Goal: Task Accomplishment & Management: Complete application form

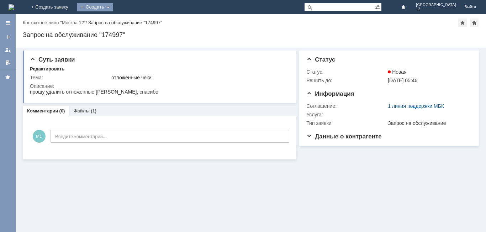
click at [113, 6] on div "Создать" at bounding box center [95, 7] width 36 height 9
click at [132, 18] on link "Заявка" at bounding box center [105, 21] width 54 height 9
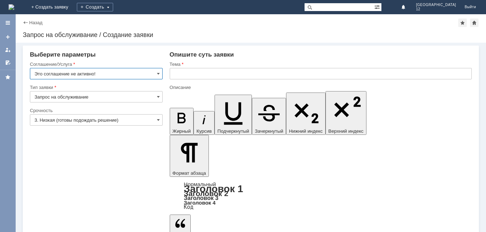
click at [160, 73] on input "Это соглашение не активно!" at bounding box center [96, 73] width 133 height 11
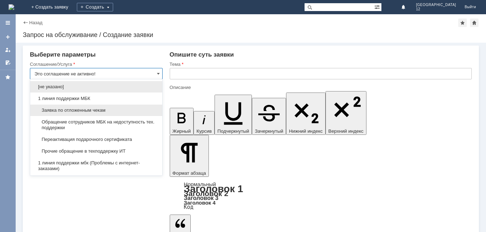
click at [124, 110] on span "Заявка по отложенным чекам" at bounding box center [95, 110] width 123 height 6
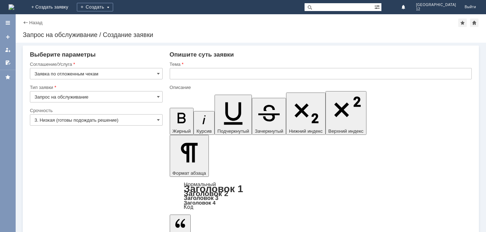
type input "Заявка по отложенным чекам"
click at [157, 119] on span at bounding box center [158, 120] width 3 height 6
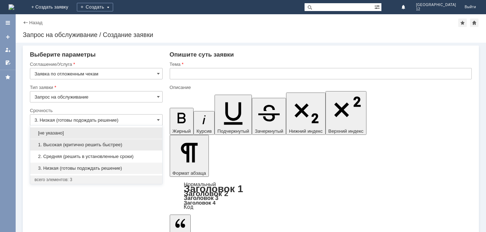
click at [110, 144] on span "1. Высокая (критично решить быстрее)" at bounding box center [95, 145] width 123 height 6
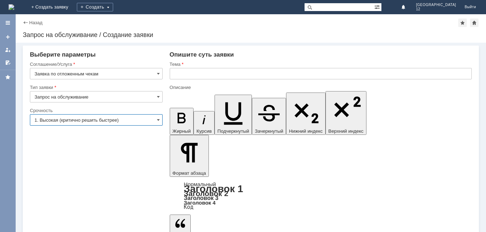
type input "1. Высокая (критично решить быстрее)"
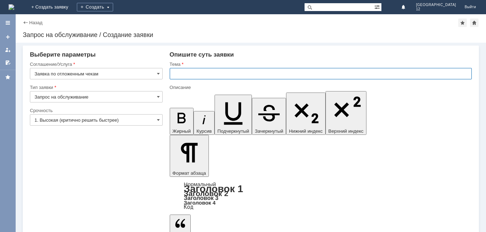
click at [197, 71] on input "text" at bounding box center [321, 73] width 302 height 11
type input "отложенные чеки"
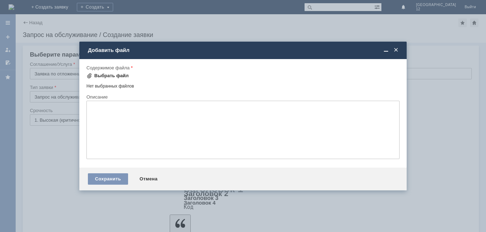
click at [110, 76] on div "Выбрать файл" at bounding box center [111, 76] width 34 height 6
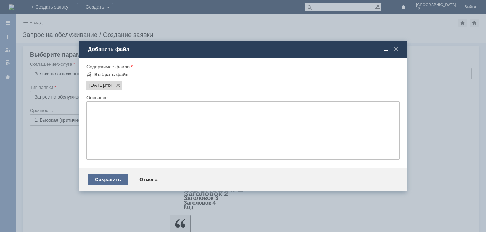
click at [114, 176] on div "Сохранить" at bounding box center [108, 179] width 40 height 11
